Goal: Find specific page/section

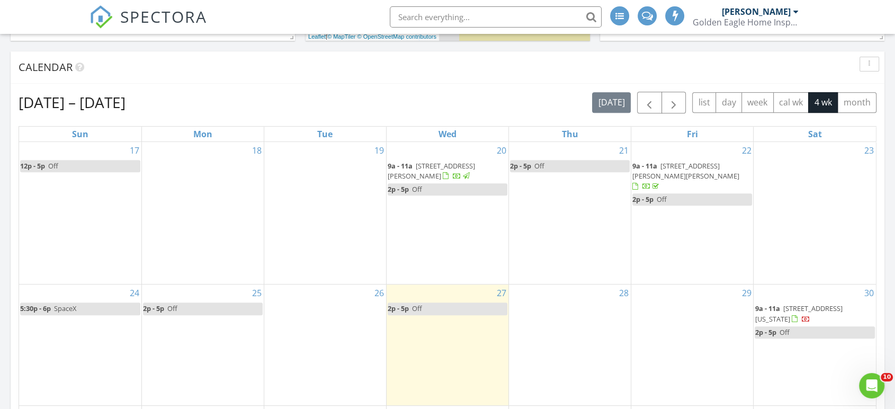
scroll to position [983, 914]
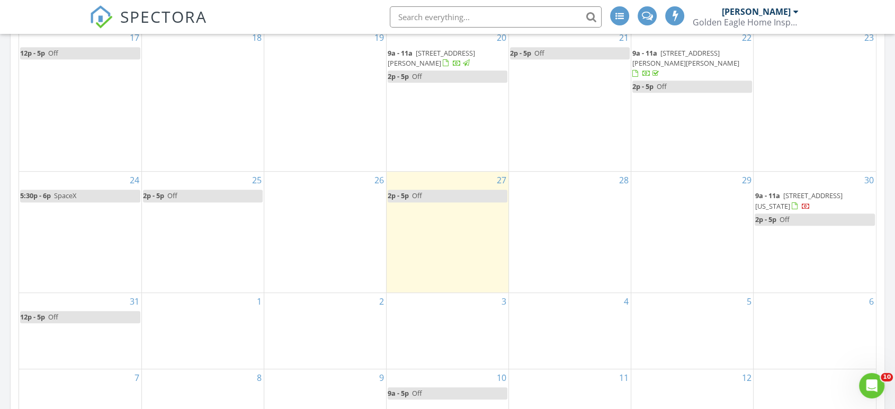
scroll to position [531, 0]
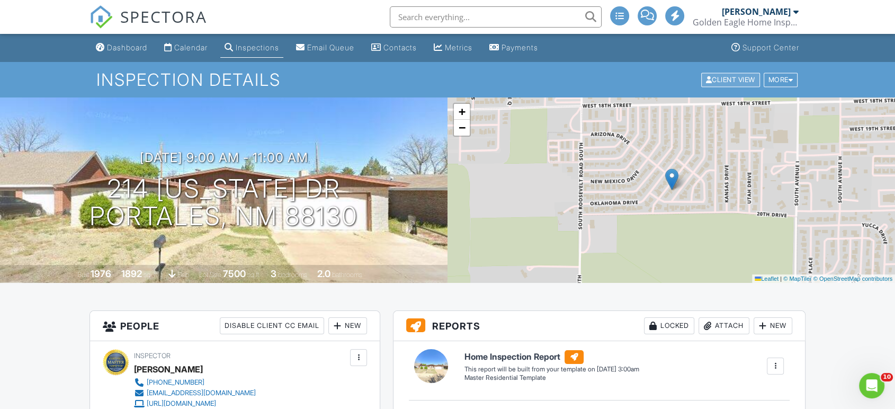
click at [724, 76] on div "Client View" at bounding box center [730, 80] width 59 height 14
click at [751, 13] on div "[PERSON_NAME]" at bounding box center [756, 11] width 69 height 11
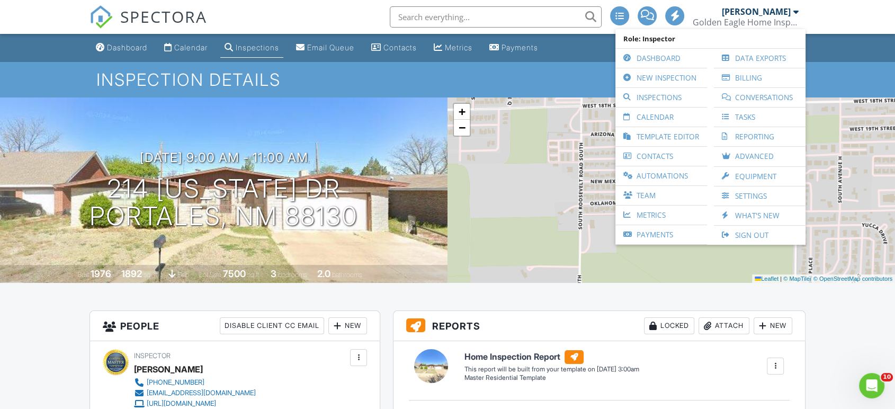
click at [168, 13] on span "SPECTORA" at bounding box center [163, 16] width 87 height 22
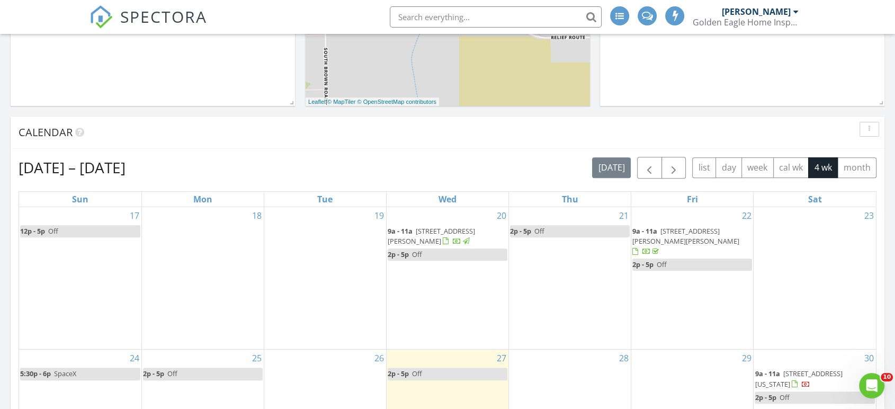
scroll to position [352, 0]
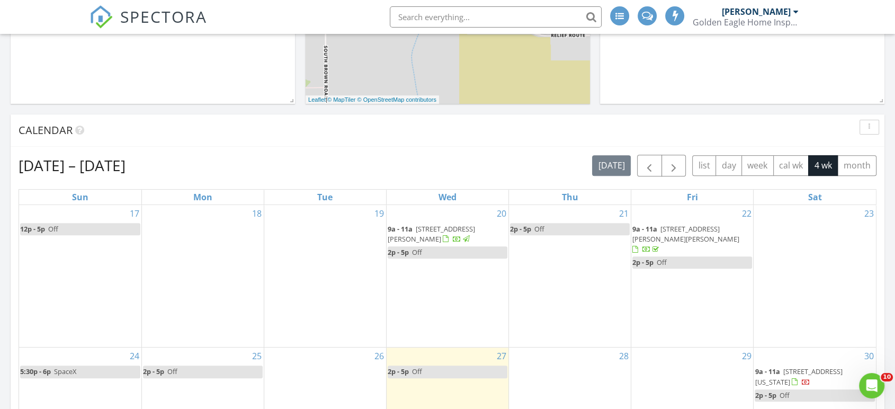
click at [427, 228] on span "13 Fairway Dr, Roswell 88201" at bounding box center [431, 234] width 87 height 20
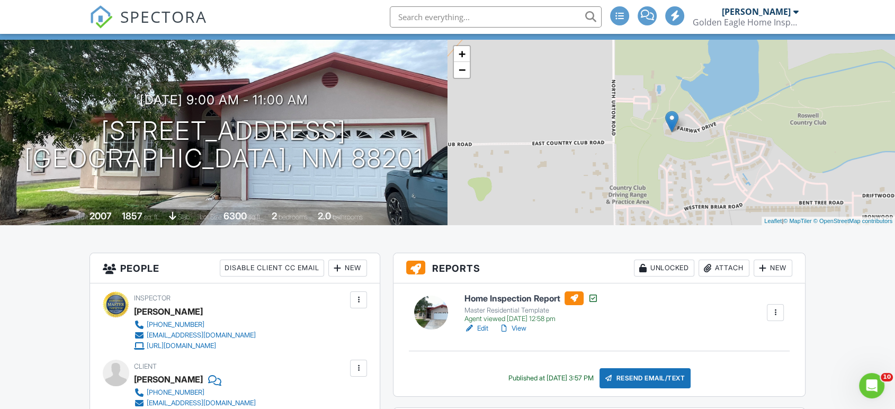
click at [521, 328] on link "View" at bounding box center [513, 328] width 28 height 11
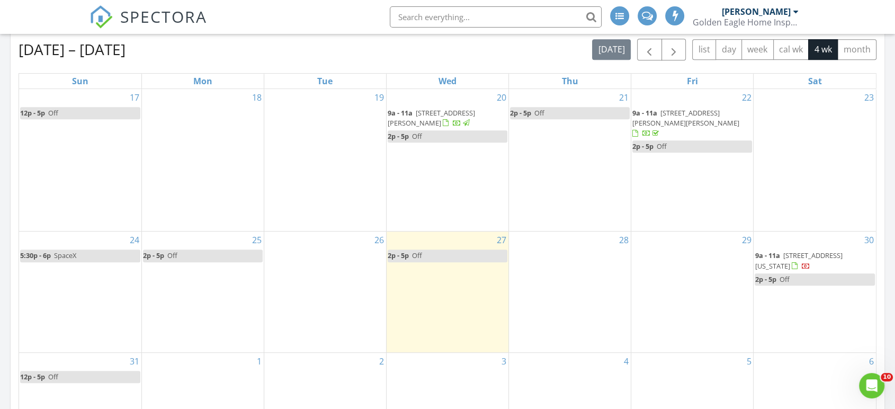
scroll to position [470, 0]
click at [655, 110] on span "9a - 11a" at bounding box center [645, 111] width 25 height 10
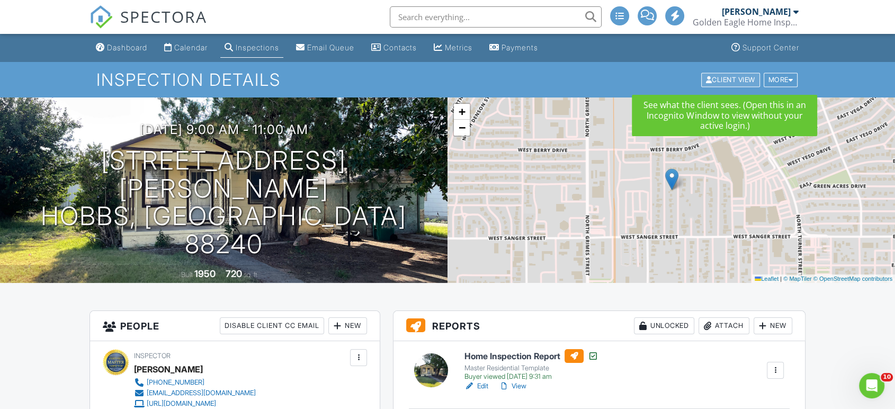
click at [731, 83] on div "Client View" at bounding box center [730, 80] width 59 height 14
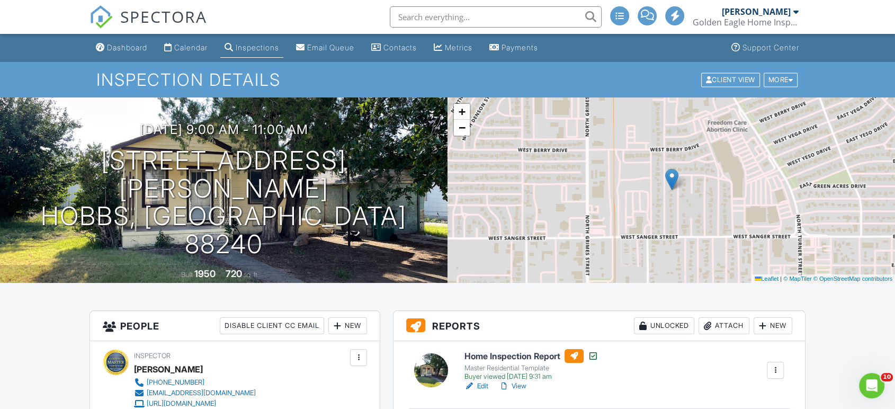
click at [160, 16] on span "SPECTORA" at bounding box center [163, 16] width 87 height 22
